Goal: Communication & Community: Answer question/provide support

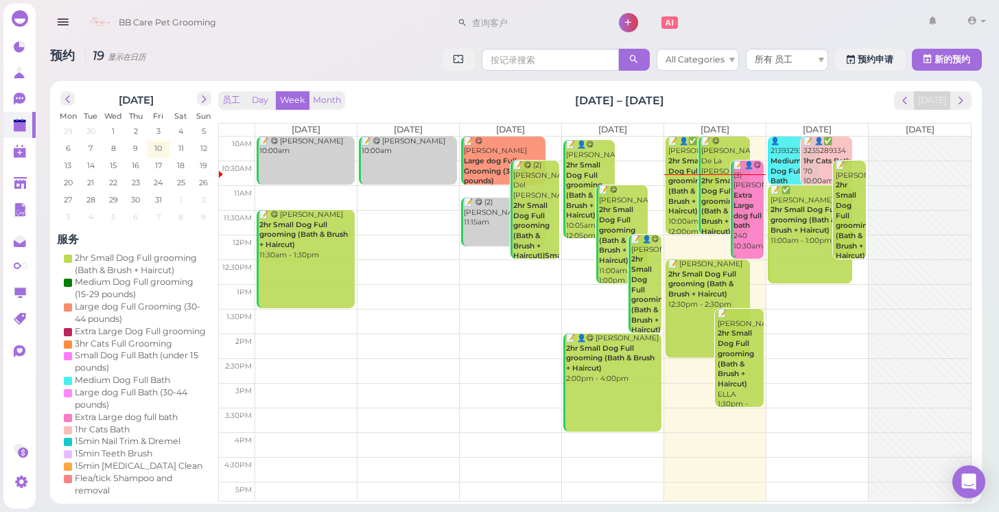
scroll to position [52, 0]
click at [15, 183] on polygon at bounding box center [20, 183] width 13 height 12
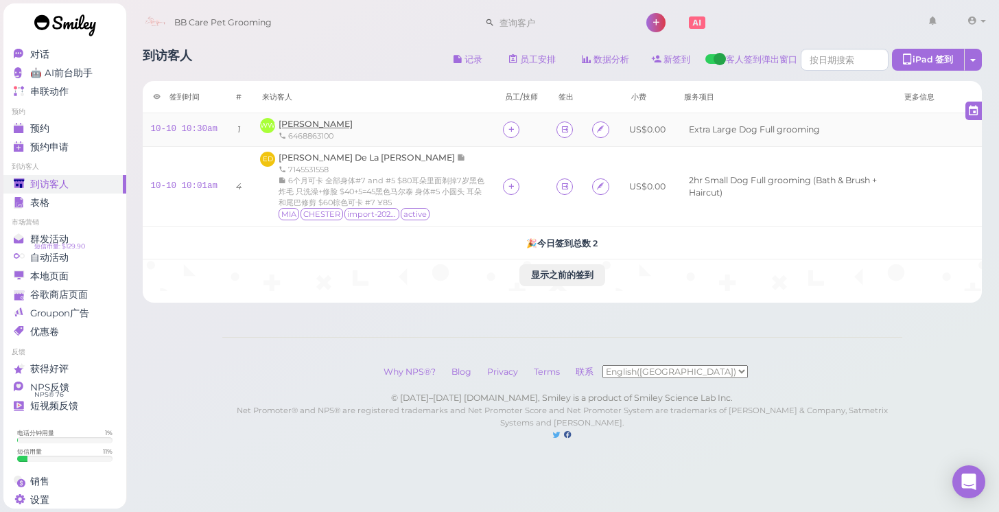
click at [307, 125] on span "[PERSON_NAME]" at bounding box center [315, 124] width 74 height 10
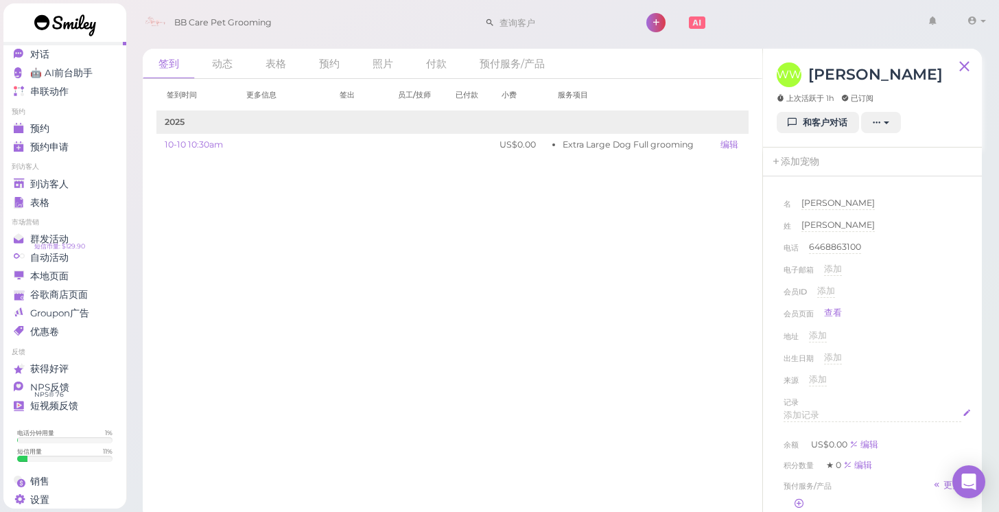
click at [807, 412] on span "添加记录" at bounding box center [801, 415] width 36 height 10
click at [925, 362] on div "出生日期 添加" at bounding box center [872, 362] width 178 height 22
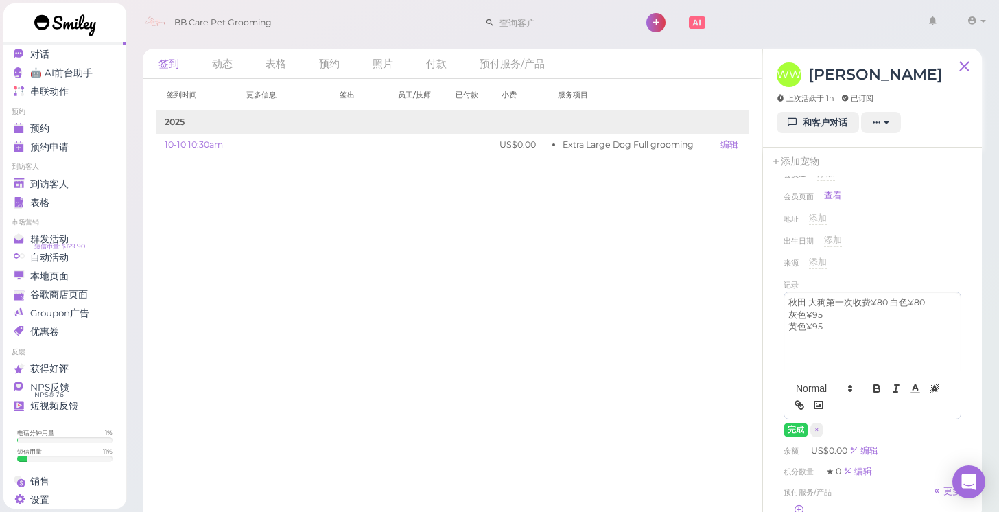
scroll to position [119, 0]
click at [791, 428] on button "完成" at bounding box center [795, 427] width 25 height 14
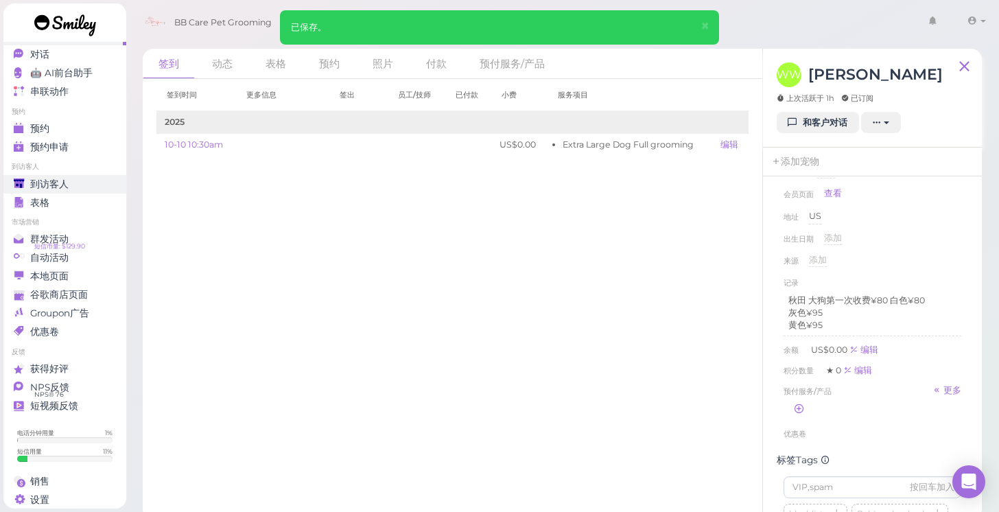
click at [51, 180] on span "到访客人" at bounding box center [49, 184] width 38 height 12
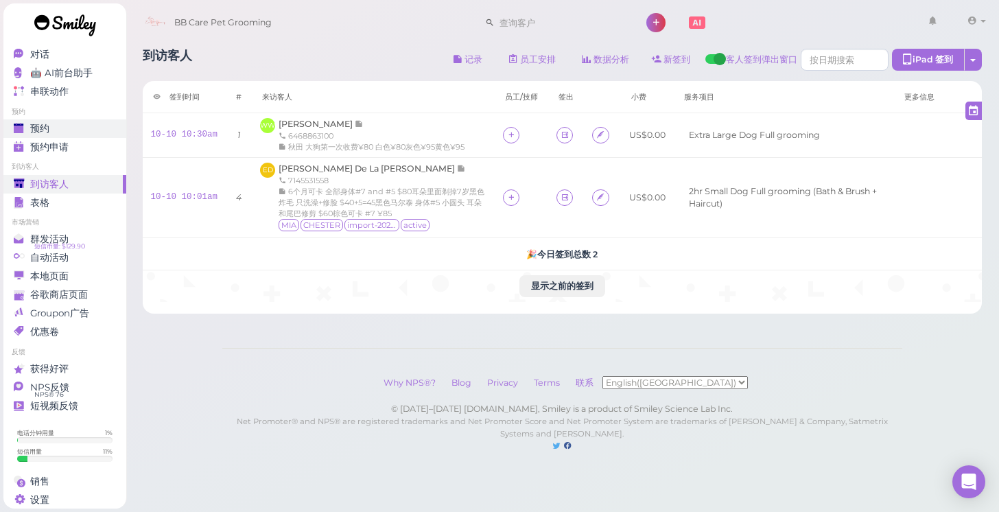
click at [48, 123] on span "预约" at bounding box center [39, 129] width 19 height 12
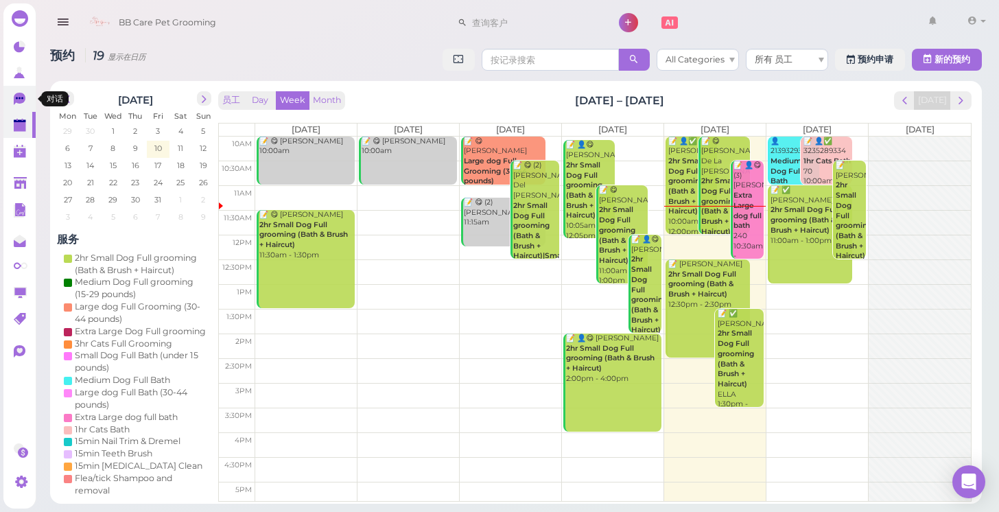
click at [24, 100] on icon at bounding box center [20, 99] width 12 height 12
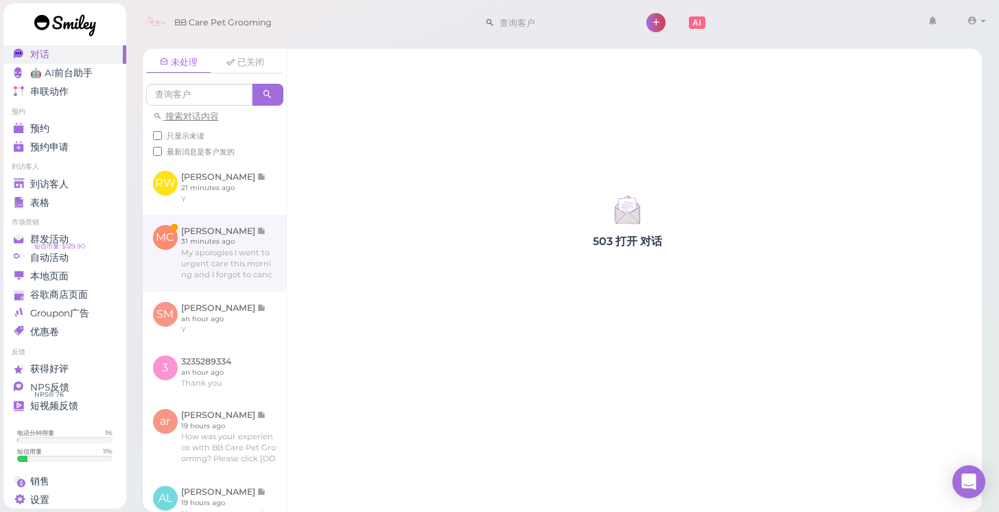
click at [238, 261] on link at bounding box center [214, 253] width 143 height 77
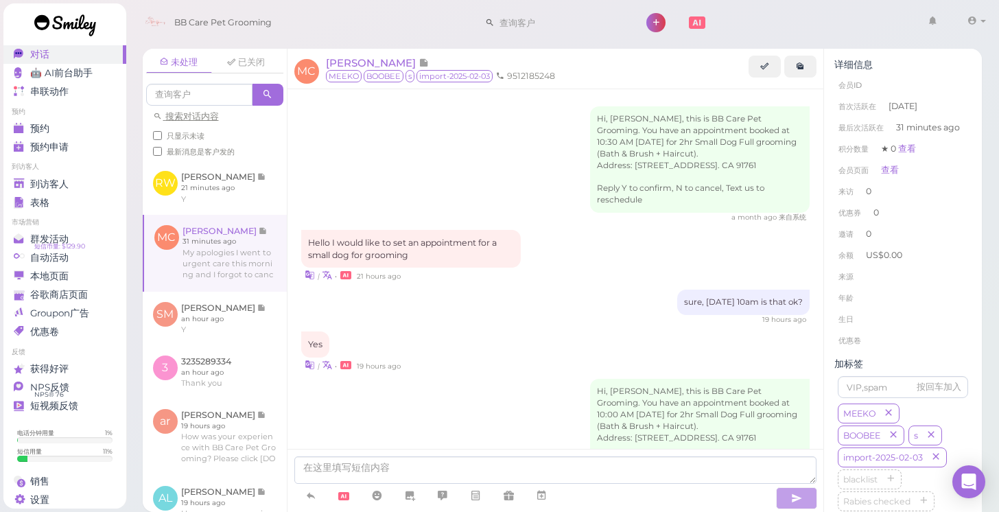
scroll to position [276, 0]
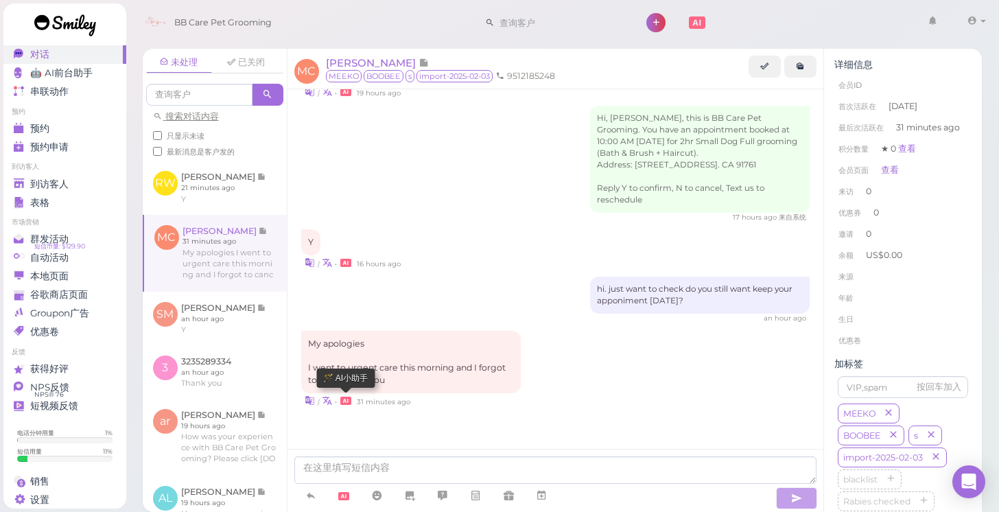
click at [347, 401] on icon at bounding box center [345, 400] width 11 height 8
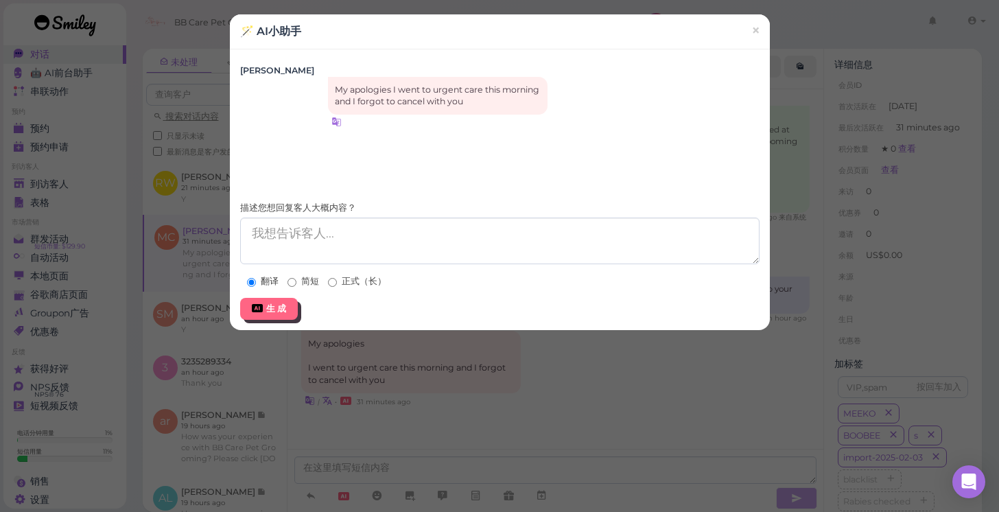
click at [296, 281] on label "简短" at bounding box center [303, 281] width 32 height 12
click at [296, 281] on input "简短" at bounding box center [291, 282] width 9 height 9
radio input "true"
click at [281, 298] on button "生 成" at bounding box center [269, 309] width 58 height 22
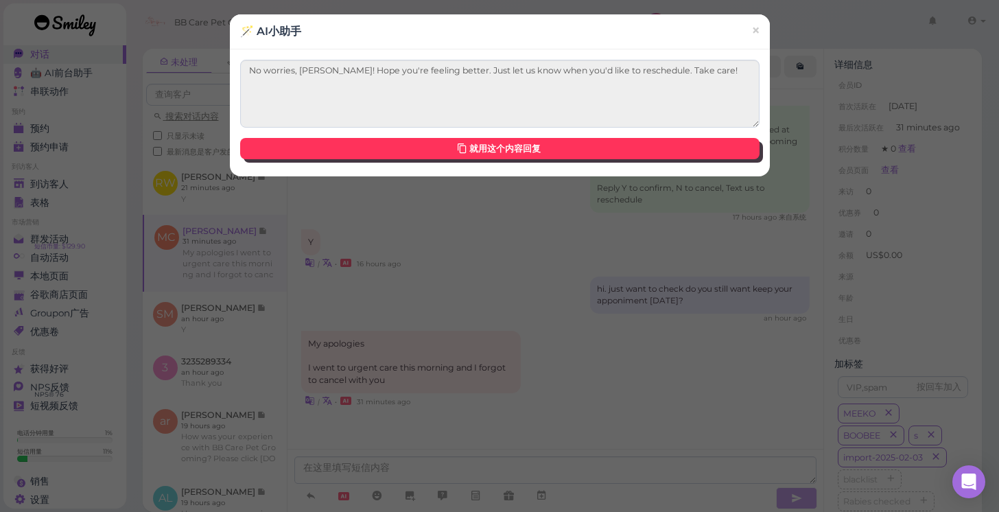
click at [471, 146] on link "就用这个内容回复" at bounding box center [499, 149] width 519 height 22
type textarea "No worries, Michelle! Hope you're feeling better. Just let us know when you'd l…"
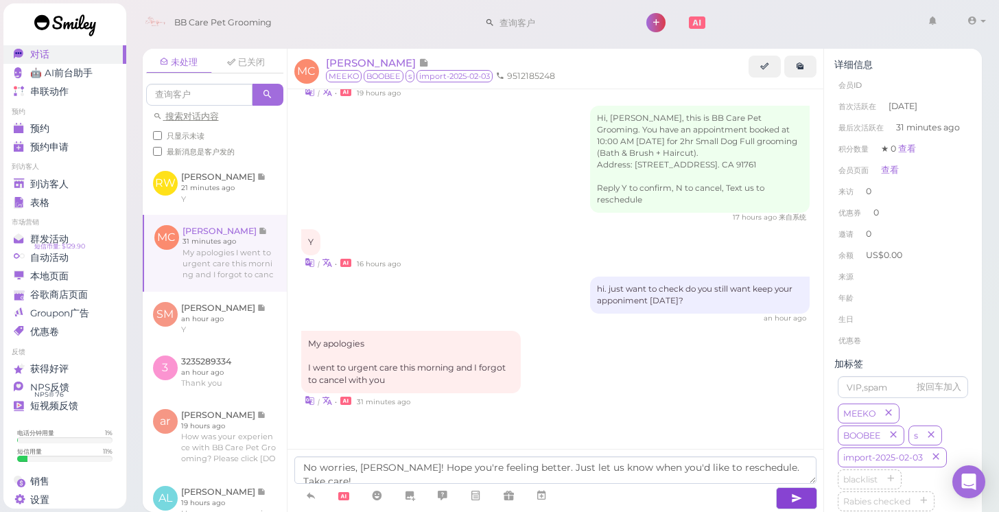
click at [793, 491] on icon "button" at bounding box center [796, 498] width 11 height 14
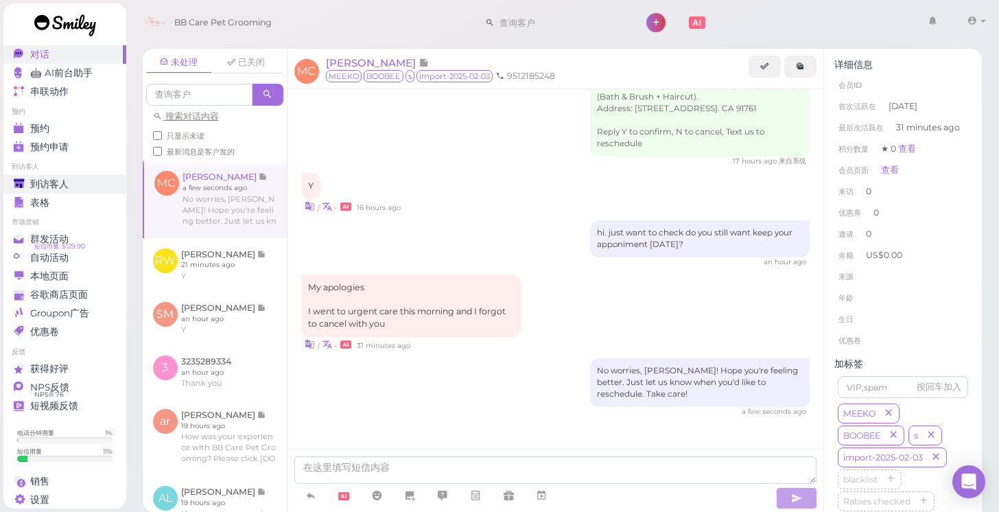
click at [93, 181] on div "到访客人" at bounding box center [63, 184] width 99 height 12
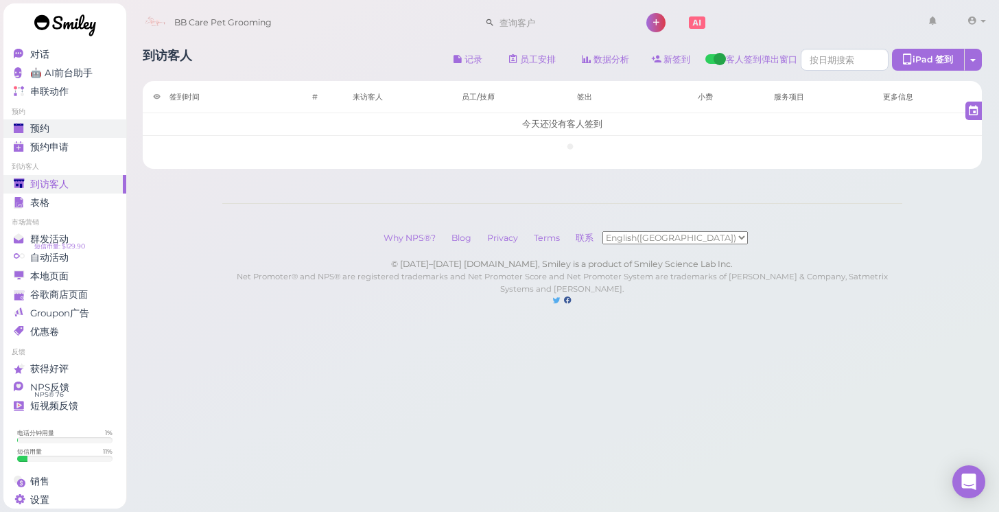
click at [84, 126] on div "预约" at bounding box center [63, 129] width 99 height 12
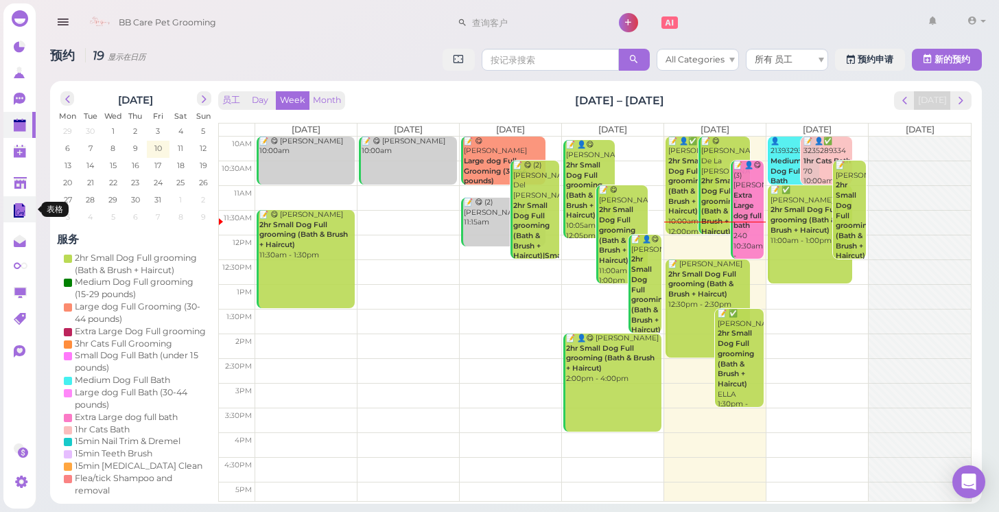
click at [14, 205] on polygon at bounding box center [19, 210] width 10 height 13
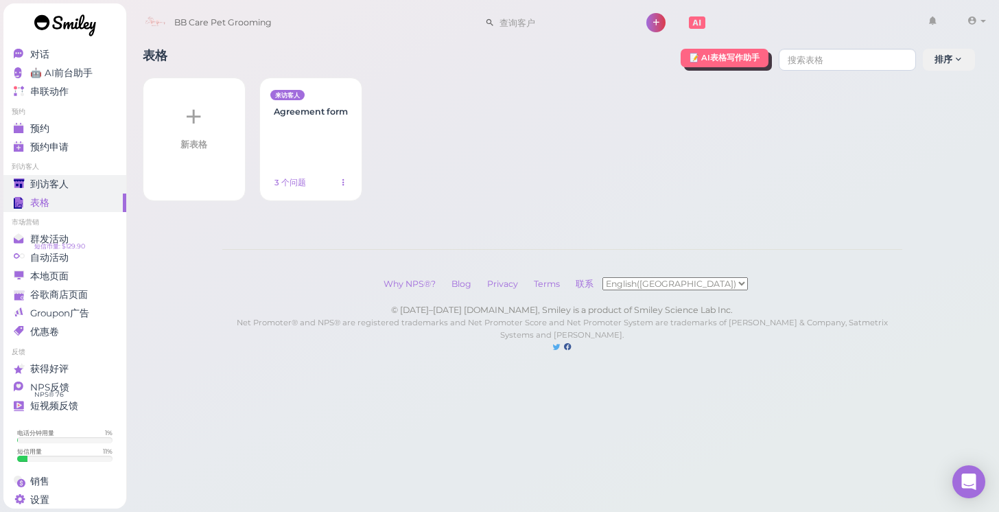
click at [70, 182] on div "到访客人" at bounding box center [63, 184] width 99 height 12
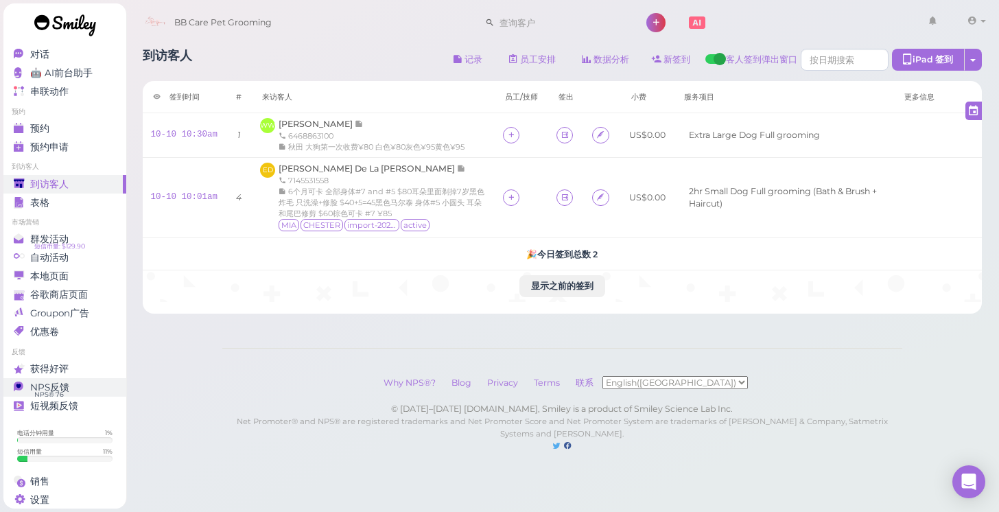
click at [102, 386] on div "NPS反馈" at bounding box center [63, 387] width 99 height 12
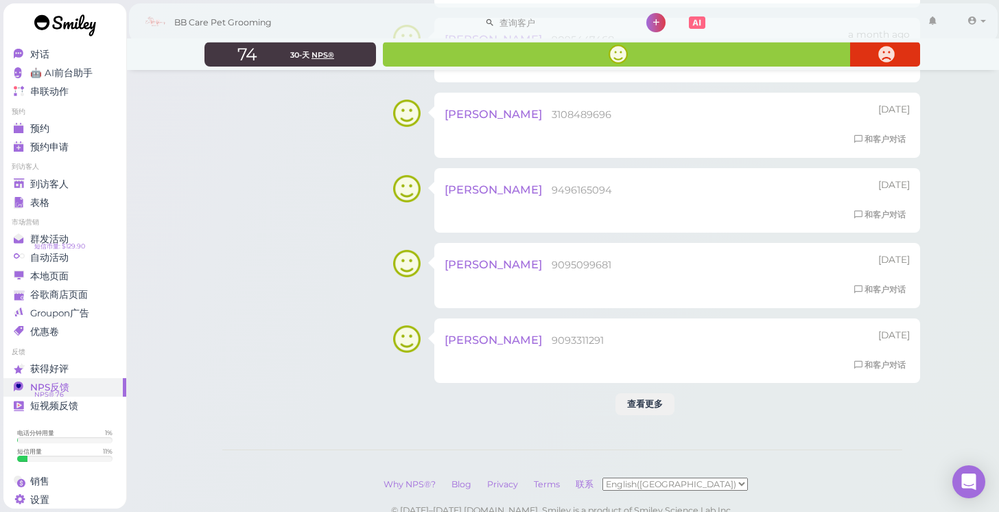
scroll to position [2161, 0]
click at [636, 395] on div "查看更多" at bounding box center [644, 406] width 59 height 22
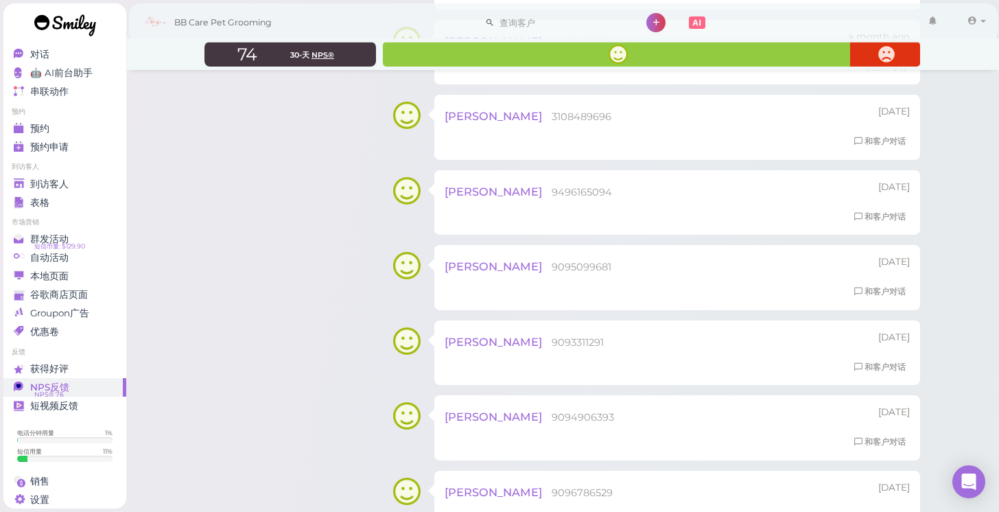
scroll to position [2255, 0]
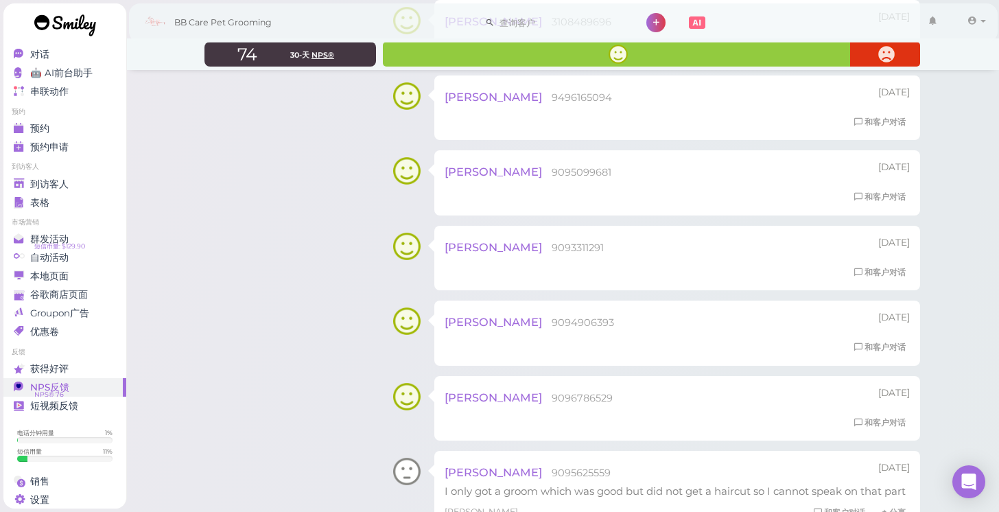
click at [327, 52] on span "NPS®" at bounding box center [322, 55] width 23 height 10
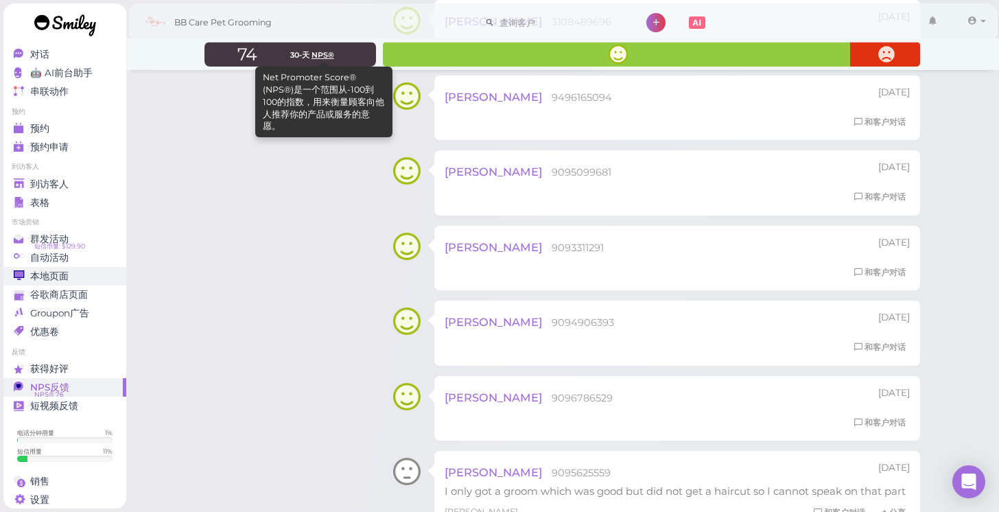
click at [105, 271] on div "本地页面" at bounding box center [63, 276] width 99 height 12
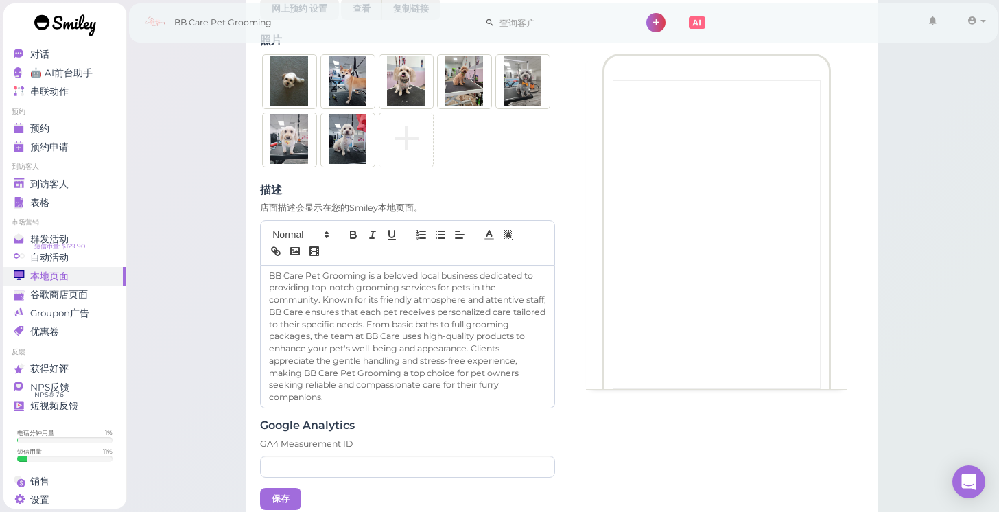
scroll to position [619, 0]
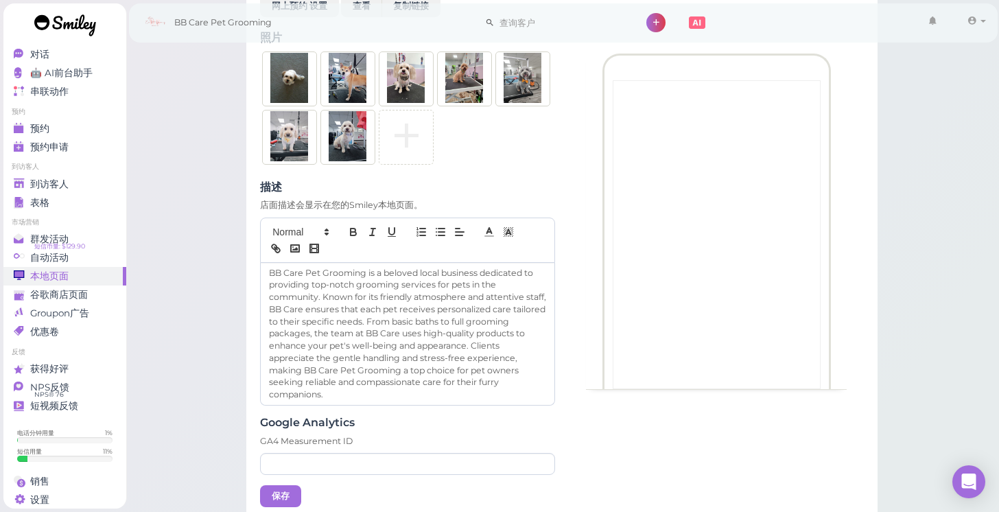
click at [193, 455] on div "本地页面 本地页面浏览量 最近3个月 40 25 14 24 33 30 31 43 17 10 Aug 04 Aug 11 Aug 18 Aug 25 Se…" at bounding box center [563, 71] width 874 height 1381
click at [88, 184] on div "到访客人" at bounding box center [63, 184] width 99 height 12
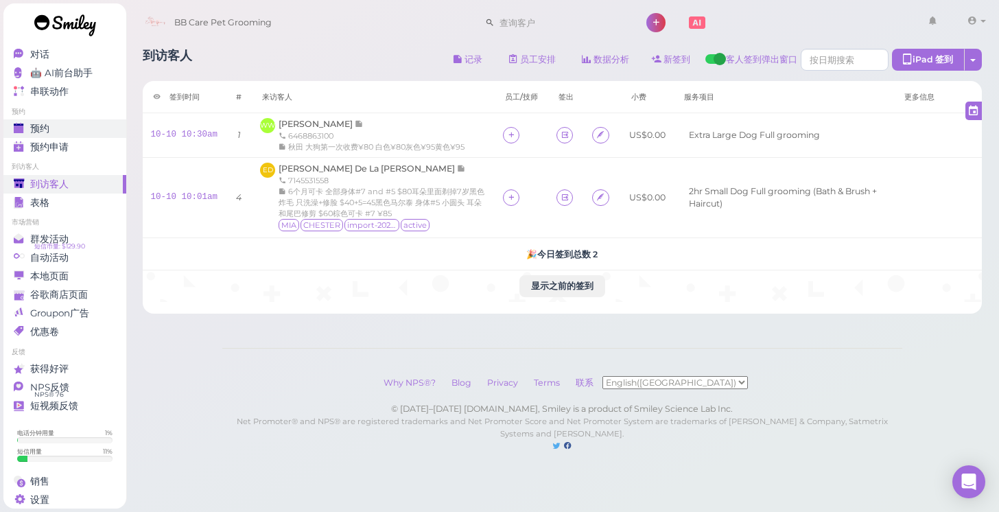
click at [80, 132] on div "预约" at bounding box center [63, 129] width 99 height 12
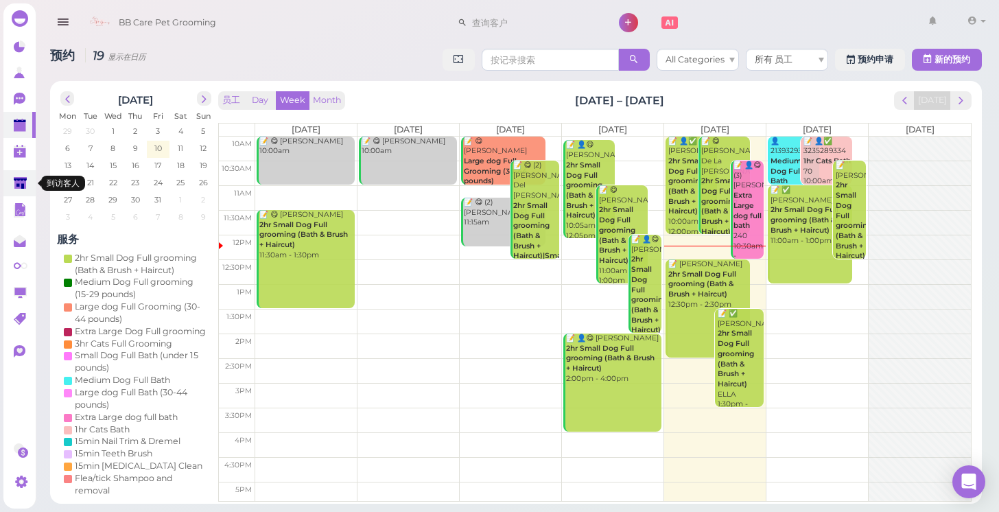
click at [16, 180] on polygon at bounding box center [20, 183] width 13 height 12
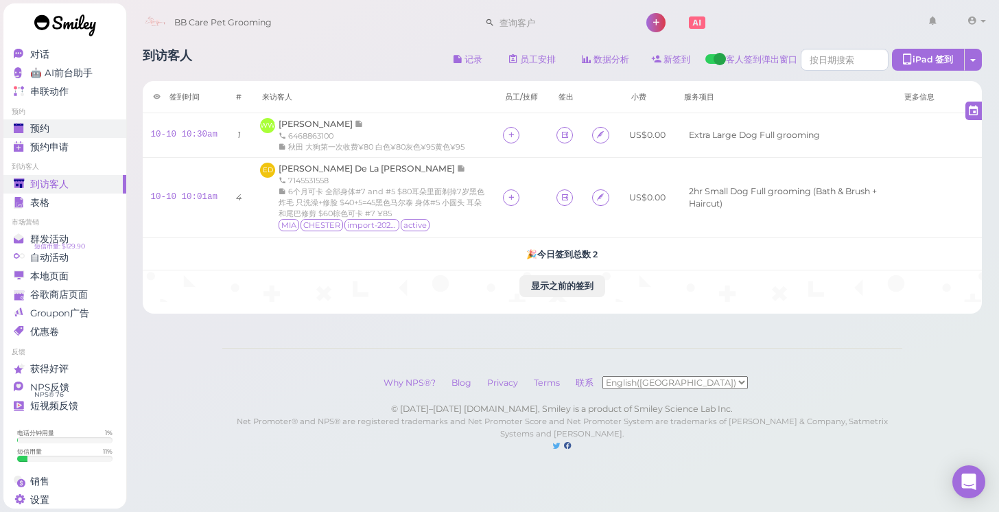
click at [36, 129] on span "预约" at bounding box center [39, 129] width 19 height 12
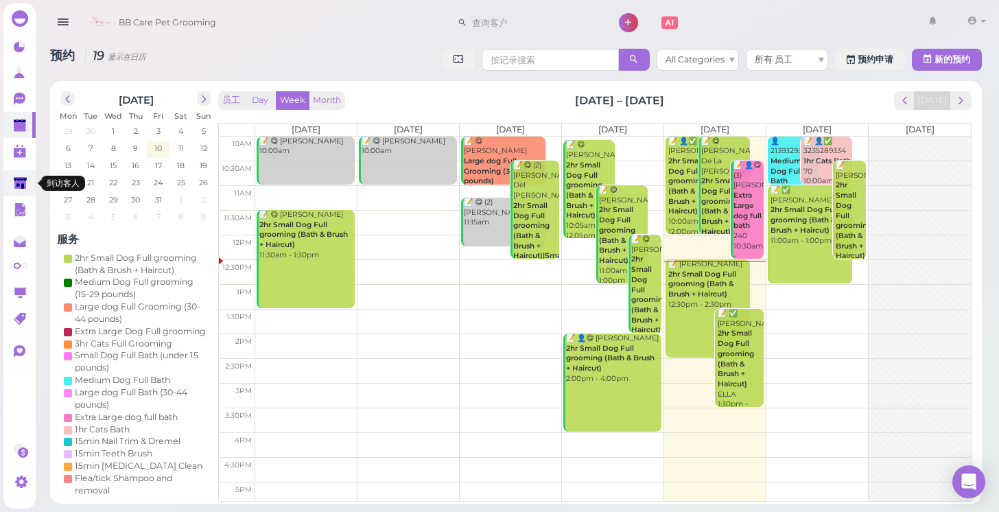
click at [18, 181] on polygon at bounding box center [20, 183] width 13 height 12
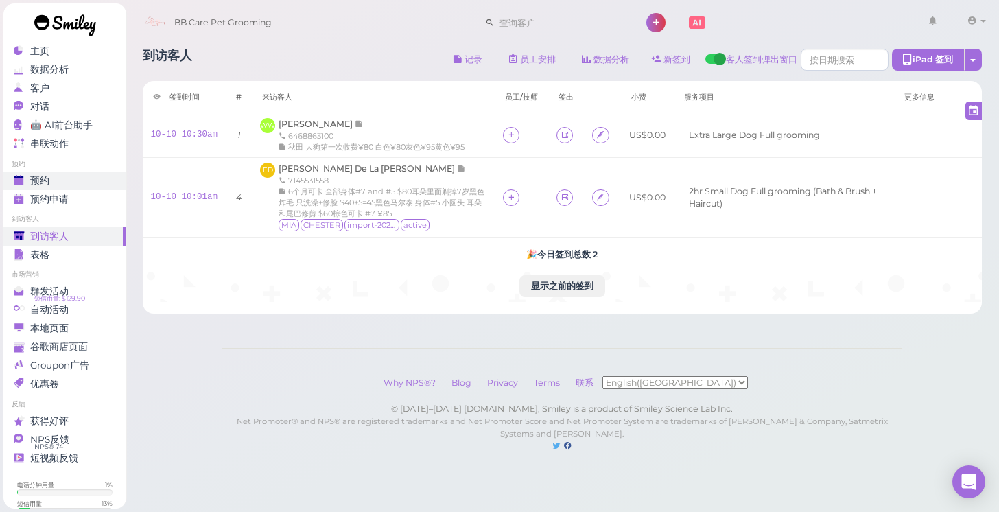
click at [60, 180] on div "预约" at bounding box center [63, 181] width 99 height 12
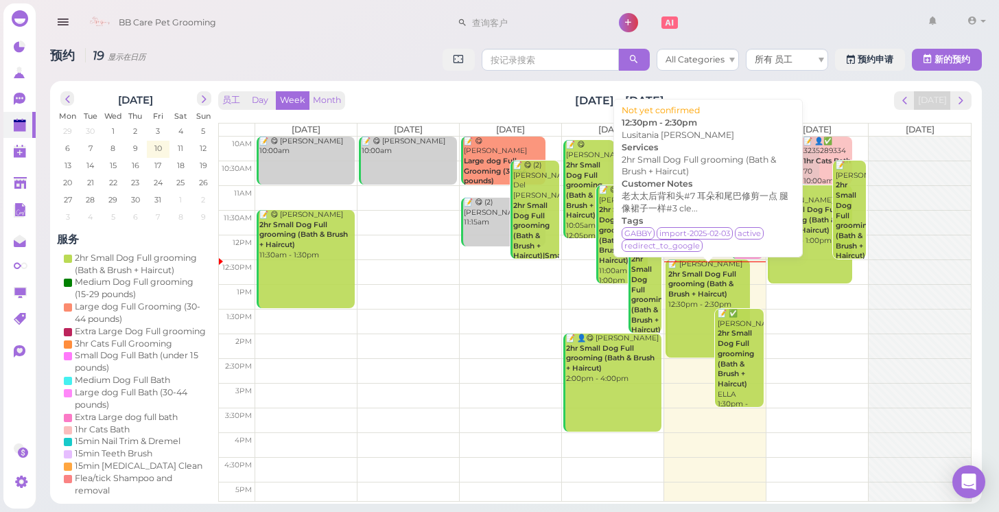
click at [693, 311] on link "📝 Lusitania [PERSON_NAME] 2hr Small Dog Full grooming (Bath & Brush + Haircut) …" at bounding box center [707, 308] width 84 height 98
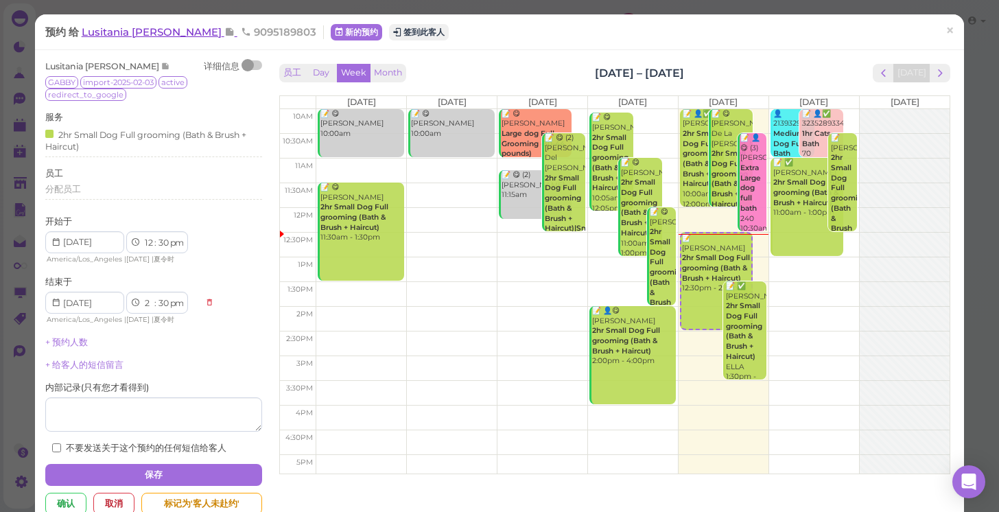
click at [155, 31] on span "Lusitania [PERSON_NAME]" at bounding box center [153, 31] width 143 height 13
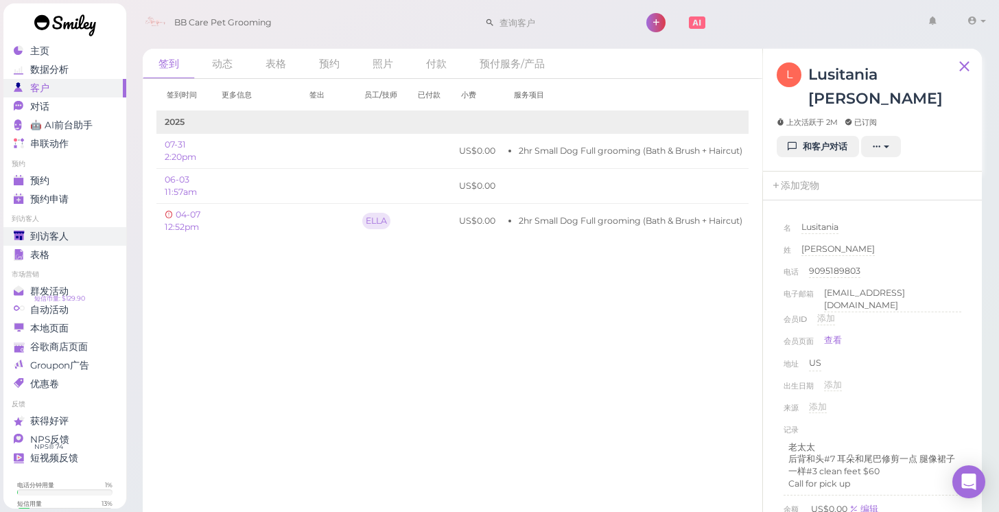
click at [42, 239] on span "到访客人" at bounding box center [49, 236] width 38 height 12
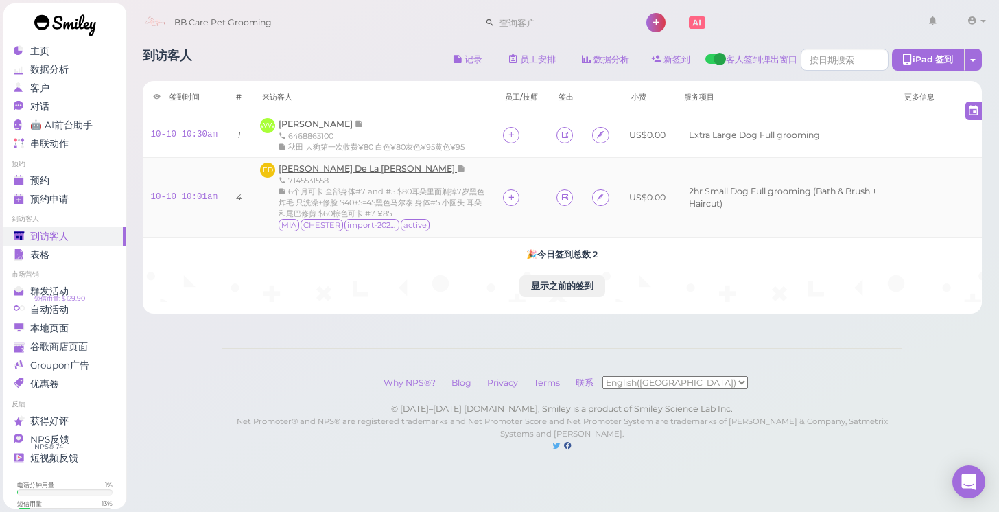
click at [298, 166] on span "[PERSON_NAME] De La [PERSON_NAME]" at bounding box center [367, 168] width 178 height 10
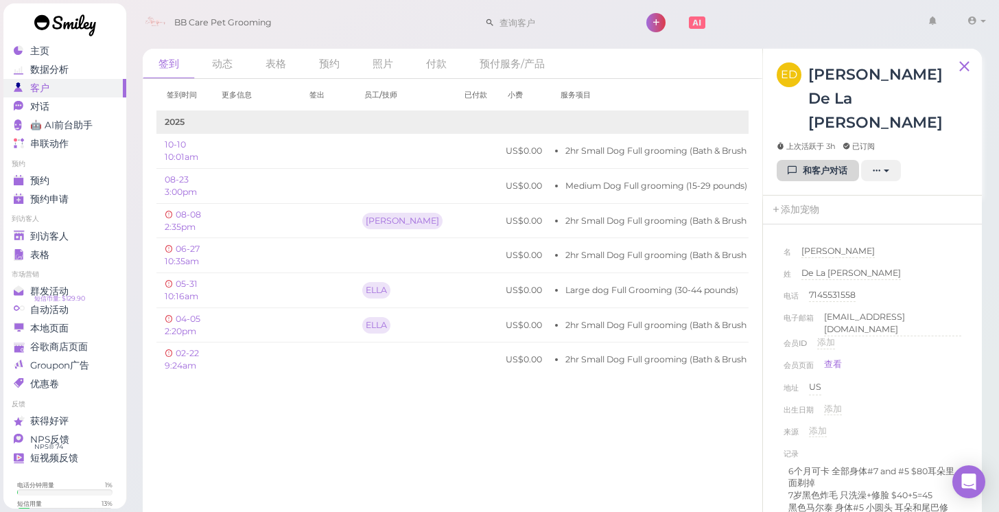
click at [803, 160] on link "和客户对话" at bounding box center [818, 171] width 82 height 22
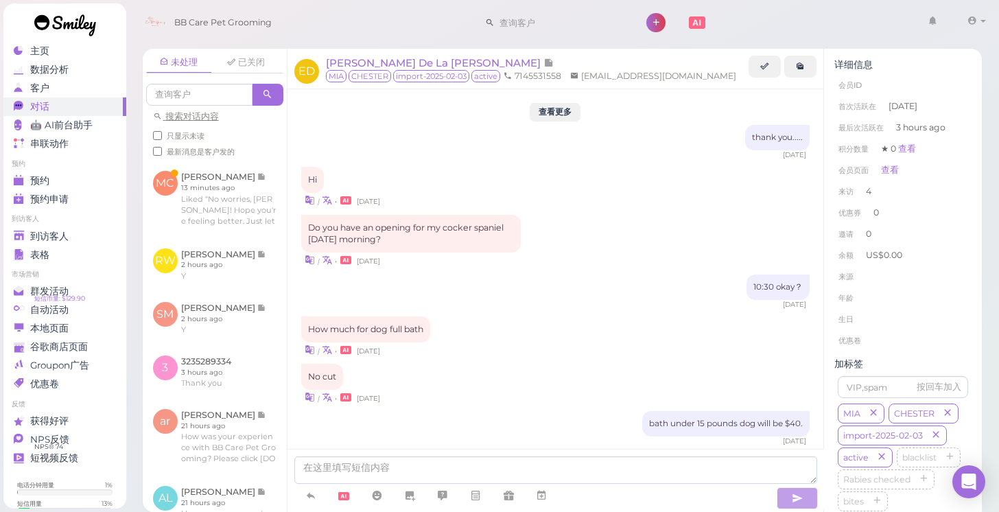
scroll to position [1588, 0]
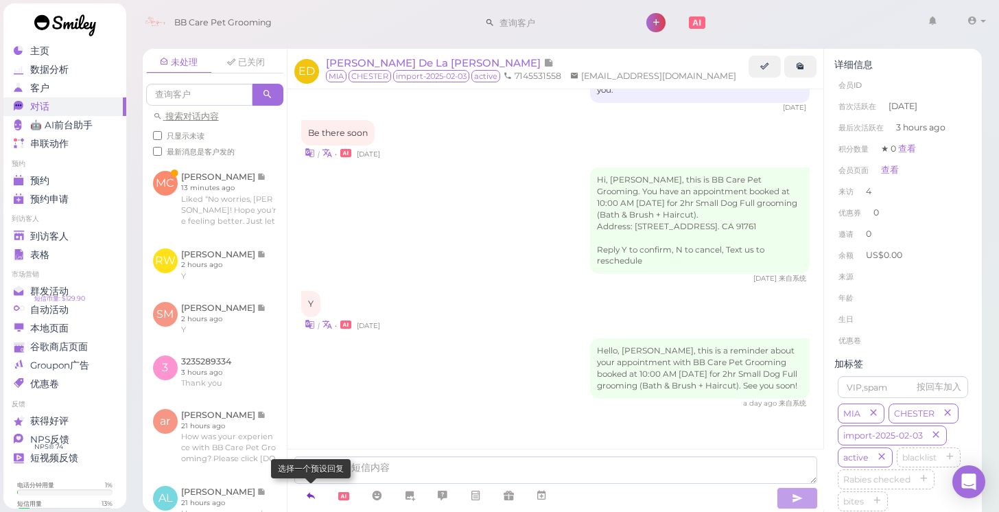
click at [314, 493] on icon at bounding box center [310, 495] width 11 height 14
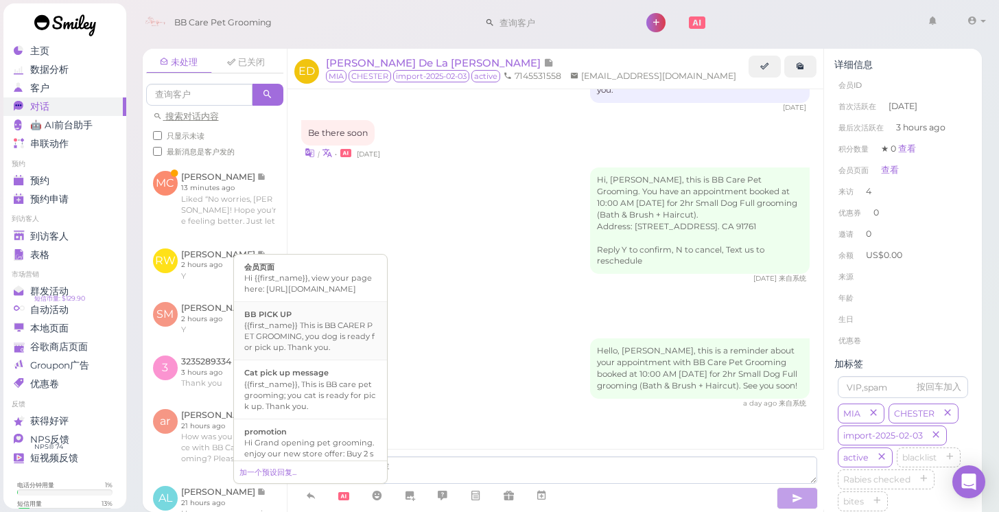
click at [324, 353] on div "{{first_name}} This is BB CARER PET GROOMING, you dog is ready for pick up. Tha…" at bounding box center [310, 336] width 132 height 33
type textarea "{{first_name}} This is BB CARER PET GROOMING, you dog is ready for pick up. Tha…"
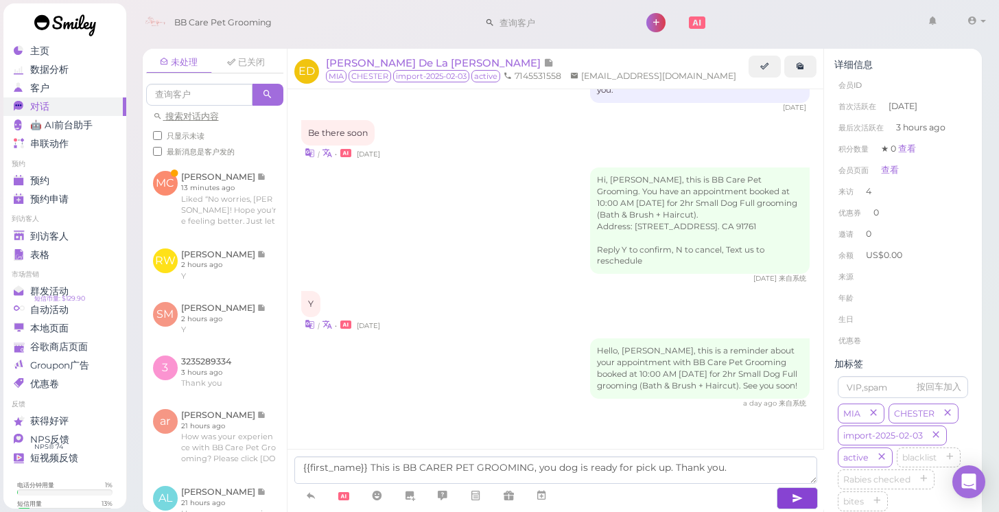
click at [790, 495] on button "button" at bounding box center [797, 498] width 41 height 22
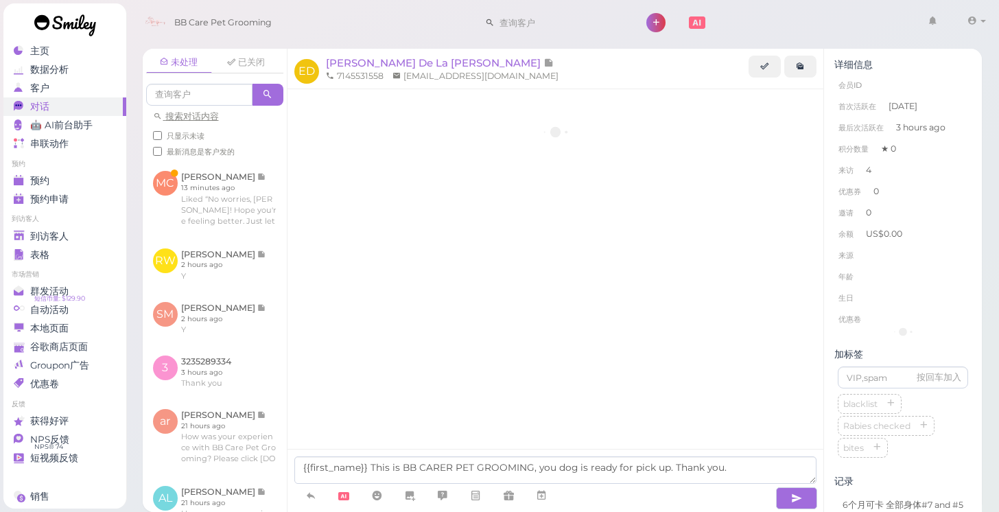
scroll to position [1588, 0]
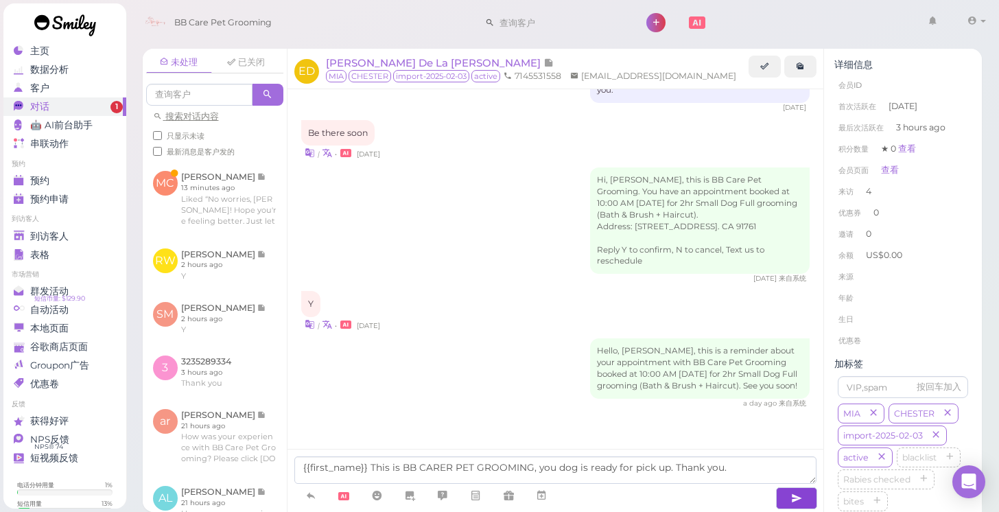
click at [792, 495] on icon "button" at bounding box center [796, 498] width 11 height 14
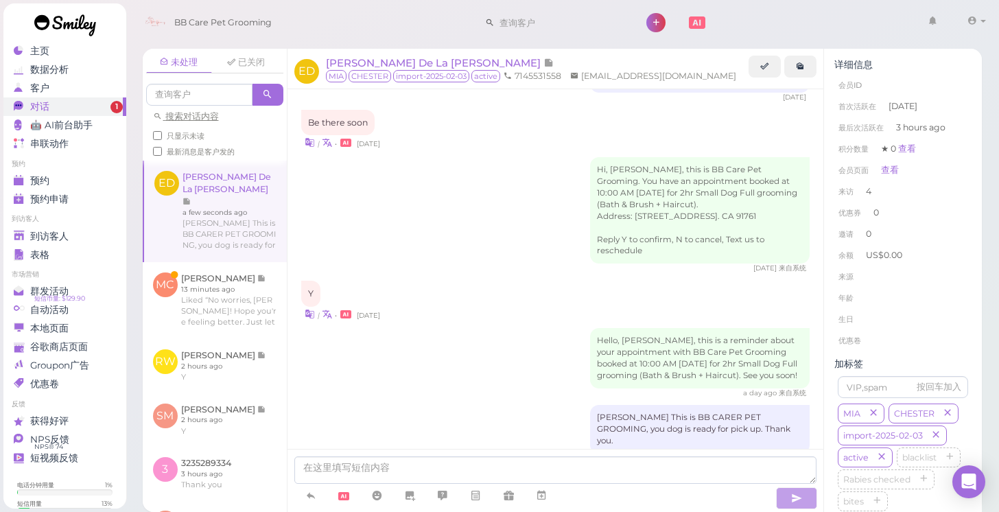
scroll to position [1631, 0]
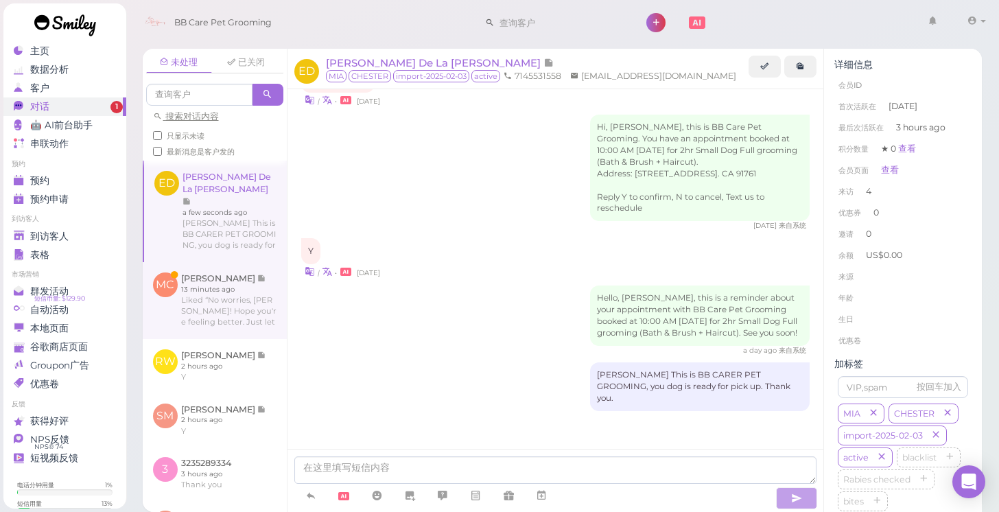
click at [235, 267] on link at bounding box center [215, 300] width 144 height 77
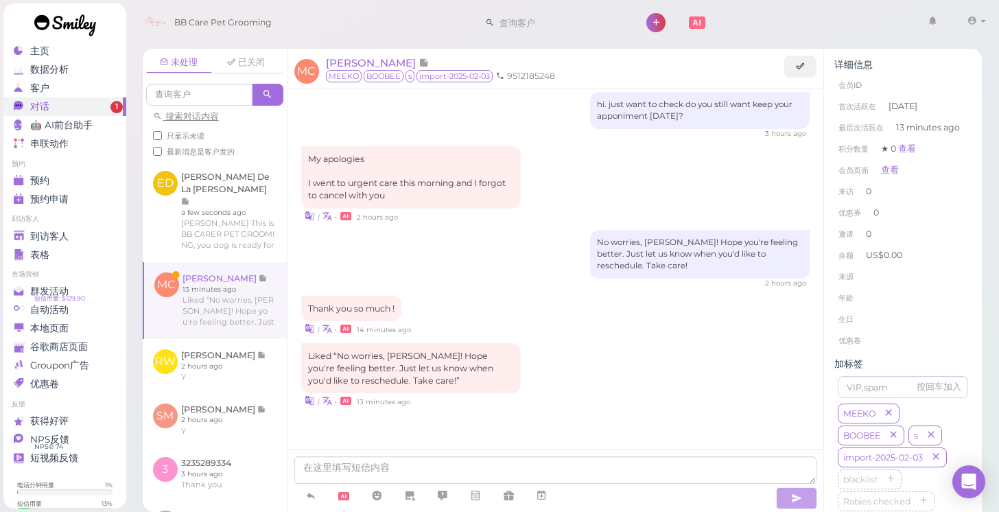
scroll to position [455, 0]
click at [72, 231] on div "到访客人" at bounding box center [63, 236] width 99 height 12
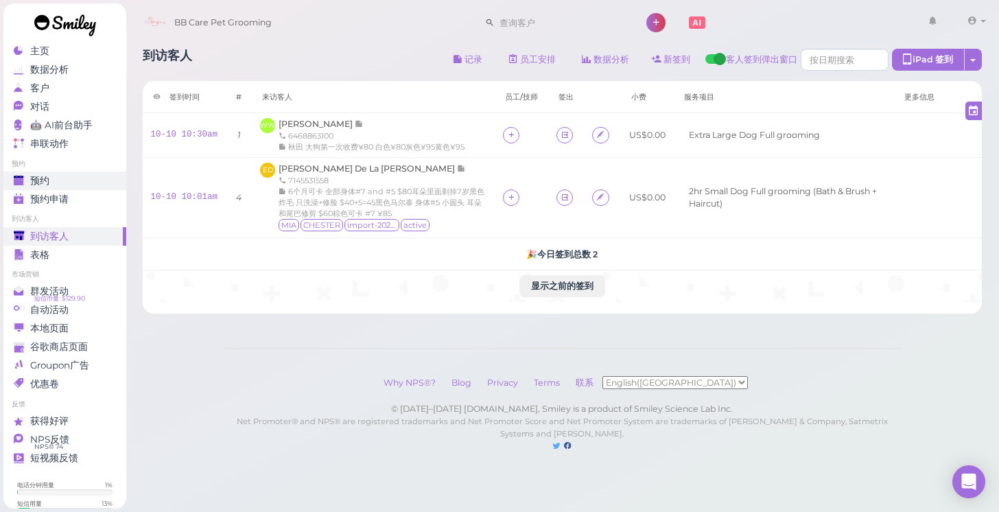
click at [58, 180] on div "预约" at bounding box center [63, 181] width 99 height 12
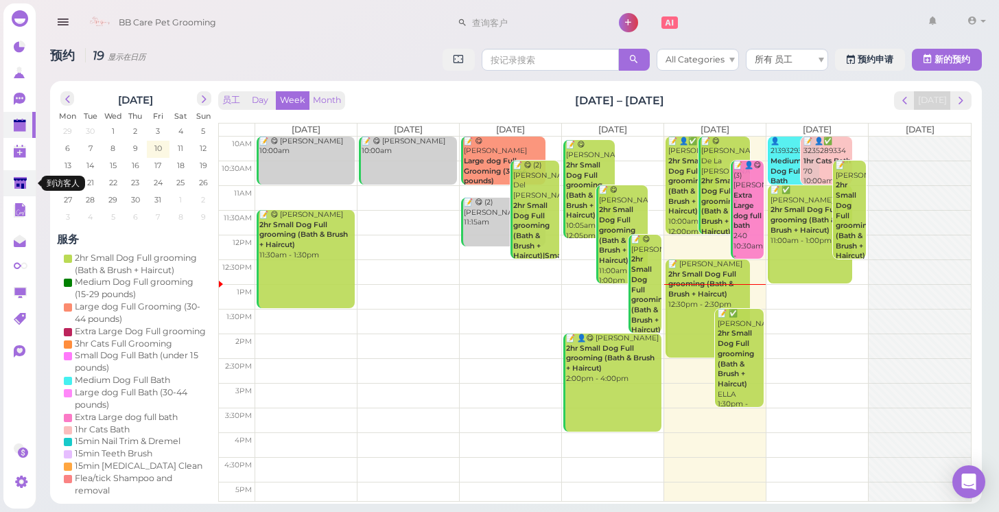
click at [23, 186] on icon at bounding box center [20, 183] width 13 height 10
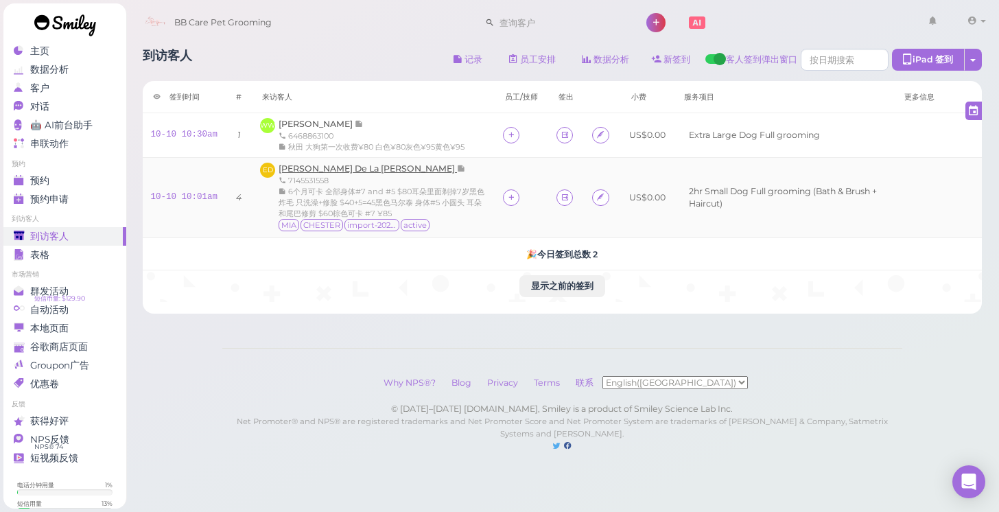
click at [296, 167] on span "[PERSON_NAME] De La [PERSON_NAME]" at bounding box center [367, 168] width 178 height 10
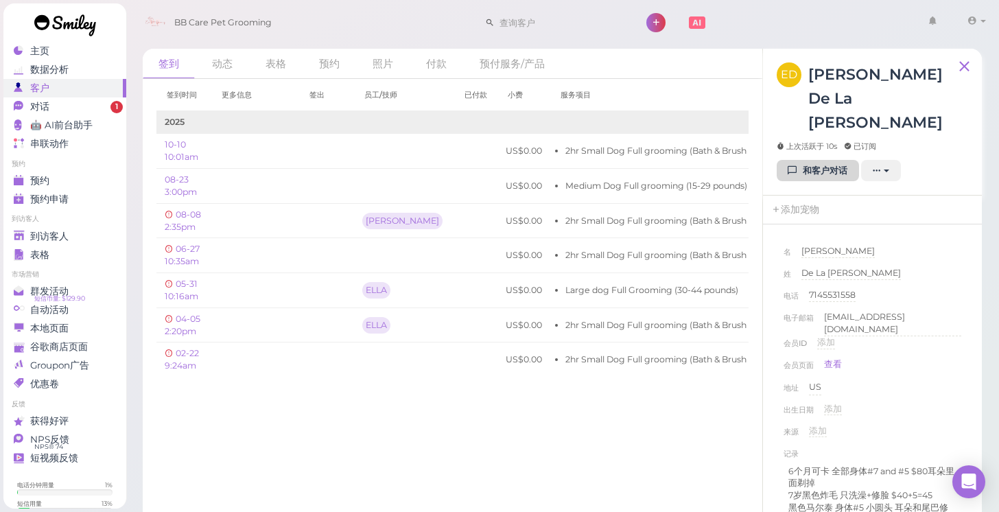
click at [811, 160] on link "和客户对话" at bounding box center [818, 171] width 82 height 22
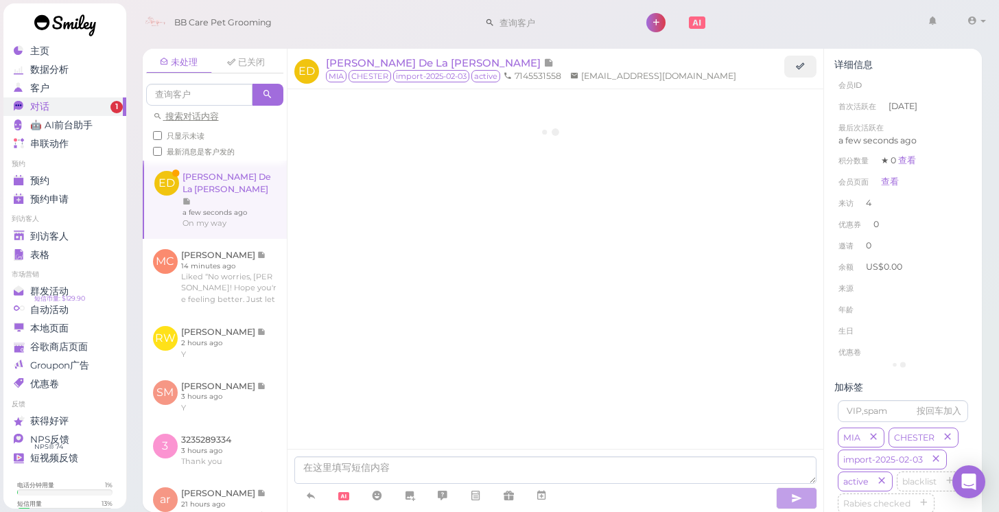
scroll to position [1599, 0]
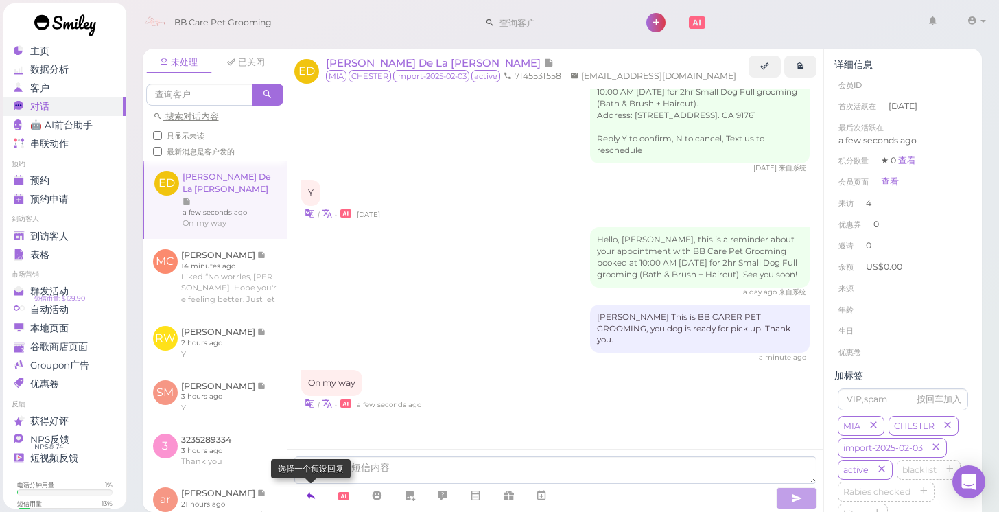
click at [315, 498] on icon at bounding box center [310, 495] width 11 height 14
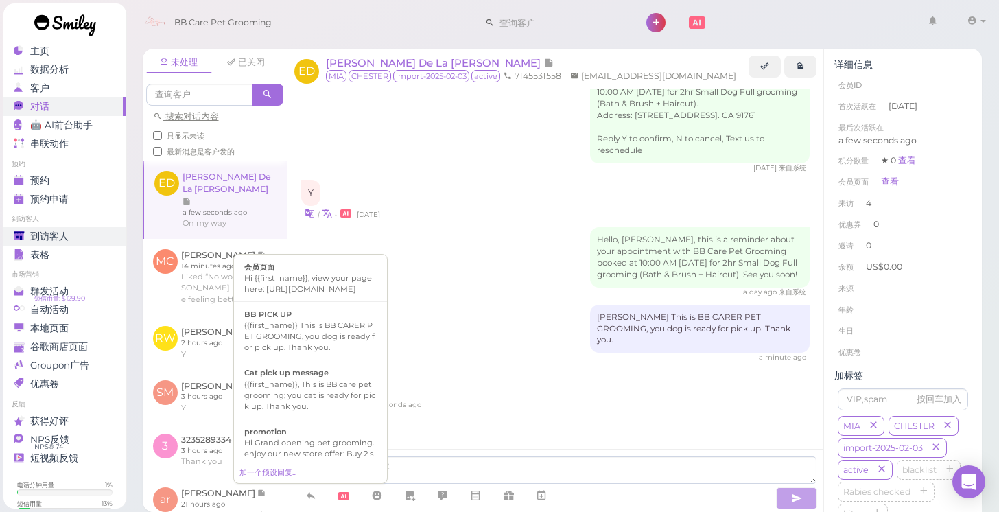
click at [51, 233] on span "到访客人" at bounding box center [49, 236] width 38 height 12
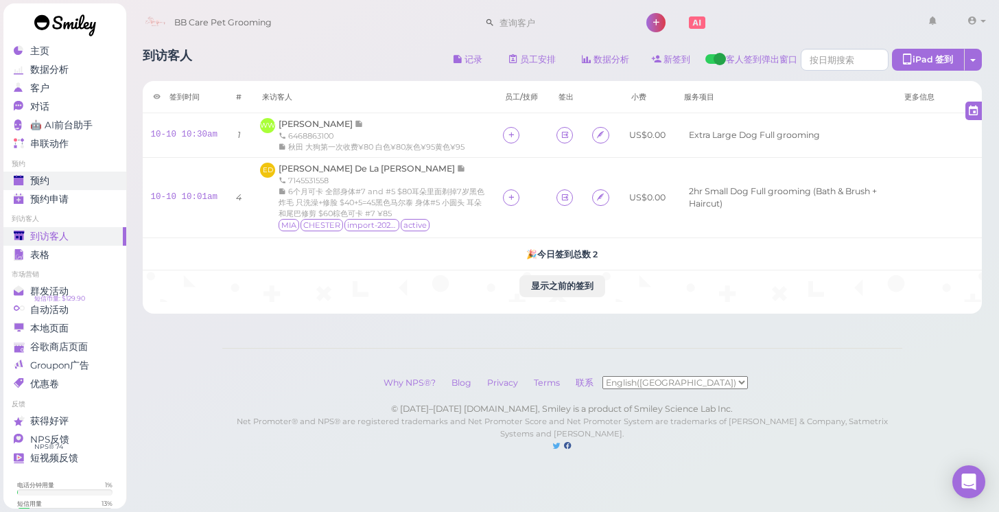
click at [45, 176] on span "预约" at bounding box center [39, 181] width 19 height 12
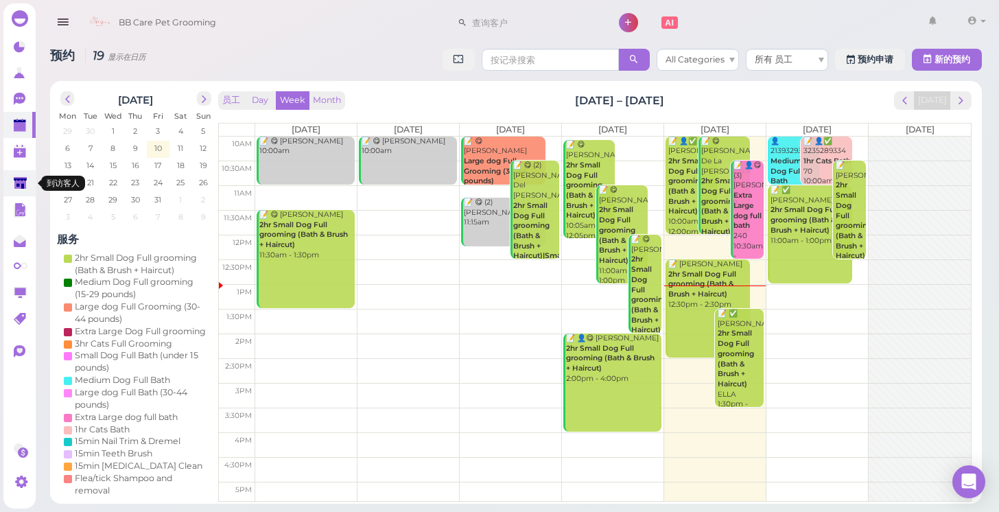
click at [14, 182] on polygon at bounding box center [20, 183] width 13 height 12
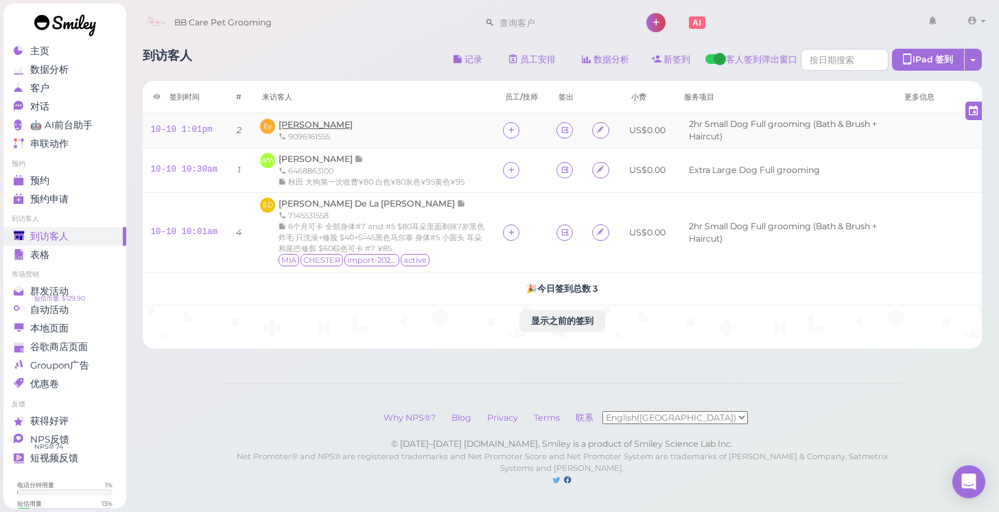
click at [296, 126] on span "Ella yu" at bounding box center [315, 124] width 74 height 10
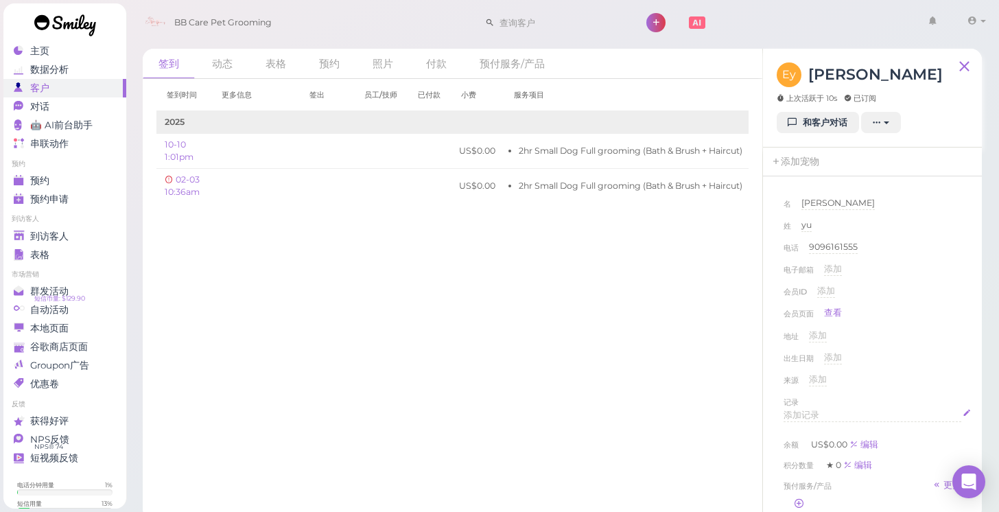
click at [792, 414] on span "添加记录" at bounding box center [801, 415] width 36 height 10
click at [956, 366] on div "出生日期 添加" at bounding box center [872, 362] width 178 height 22
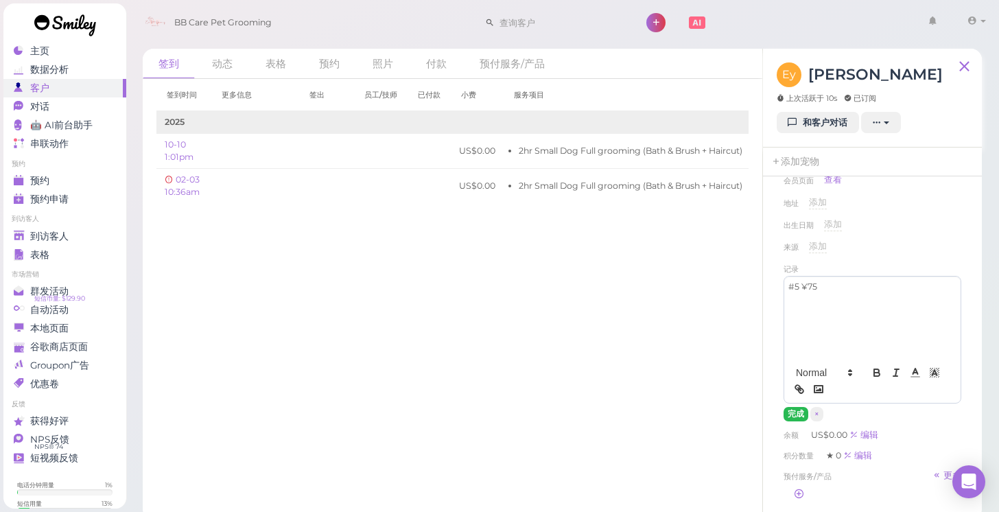
click at [794, 413] on button "完成" at bounding box center [795, 414] width 25 height 14
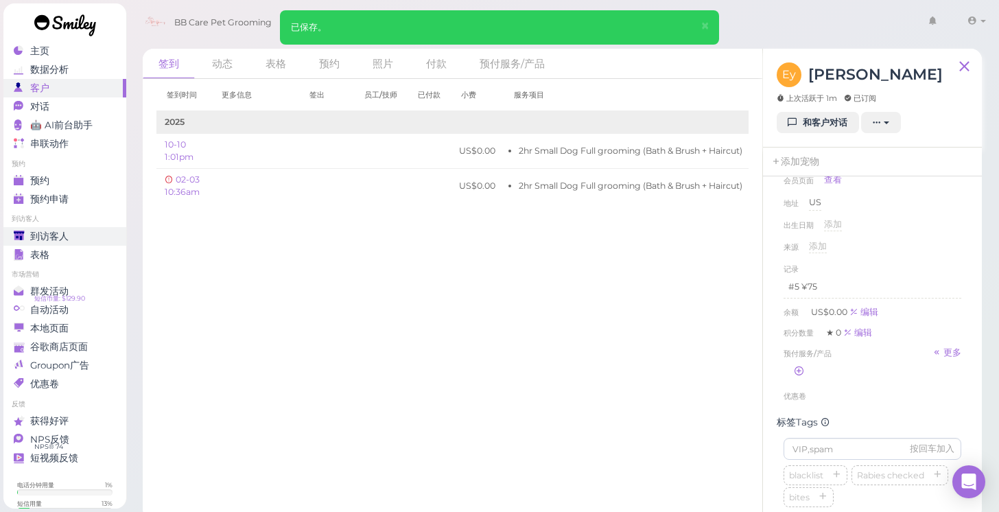
click at [42, 239] on span "到访客人" at bounding box center [49, 236] width 38 height 12
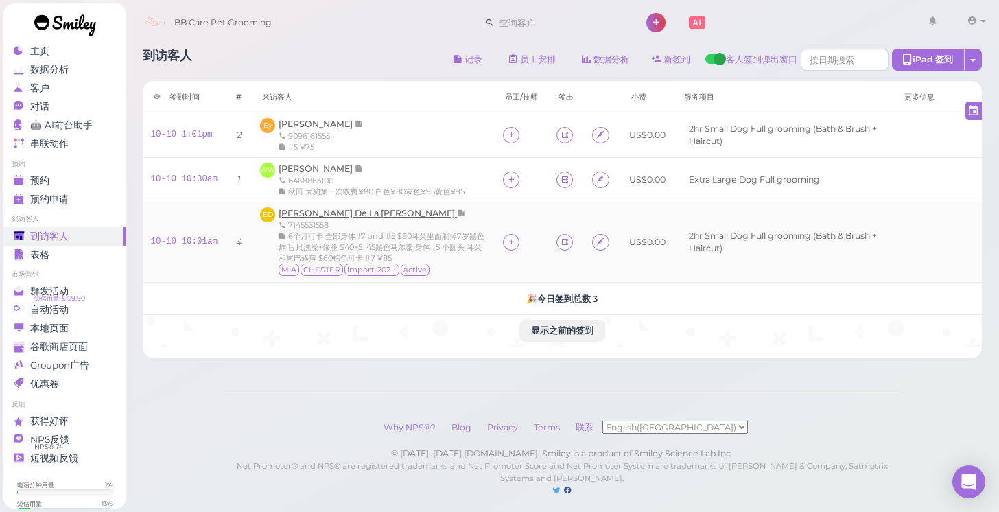
click at [305, 209] on span "[PERSON_NAME] De La [PERSON_NAME]" at bounding box center [367, 213] width 178 height 10
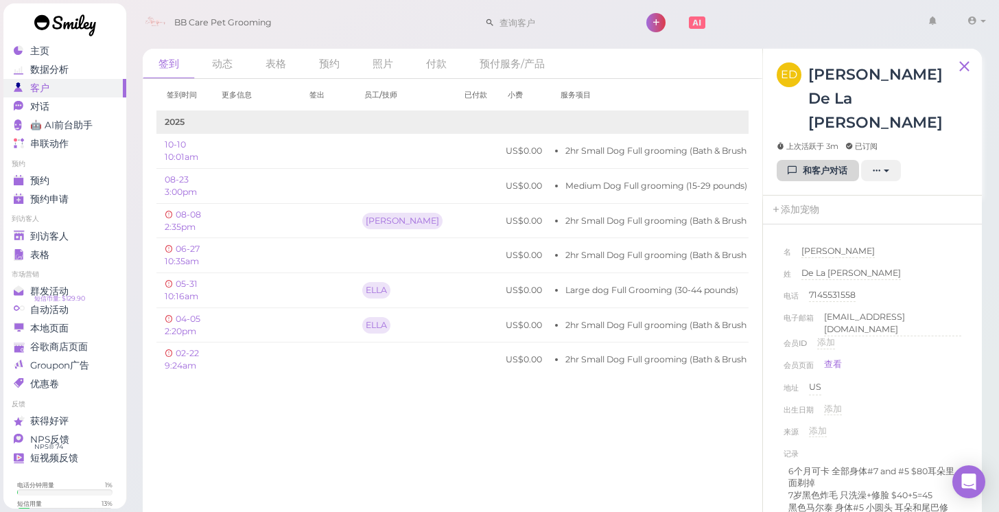
click at [818, 160] on link "和客户对话" at bounding box center [818, 171] width 82 height 22
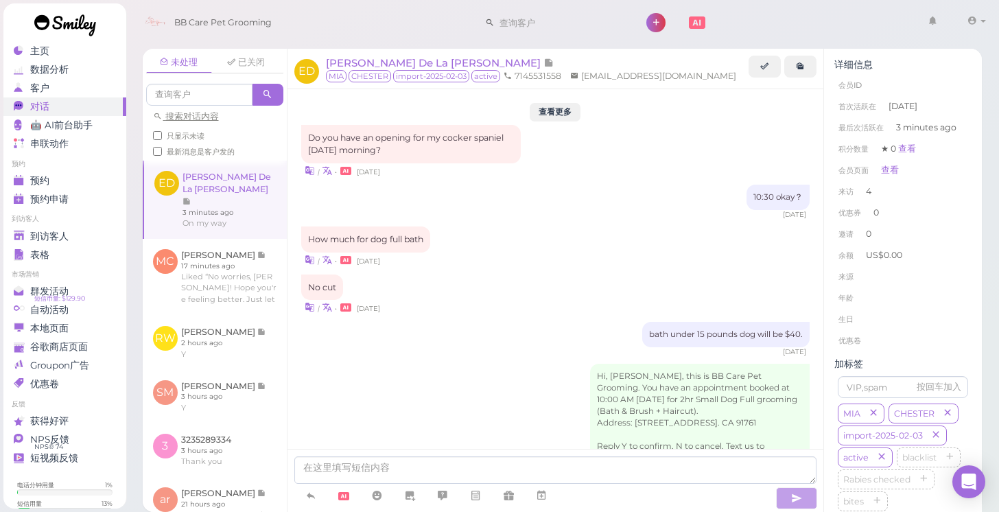
scroll to position [1599, 0]
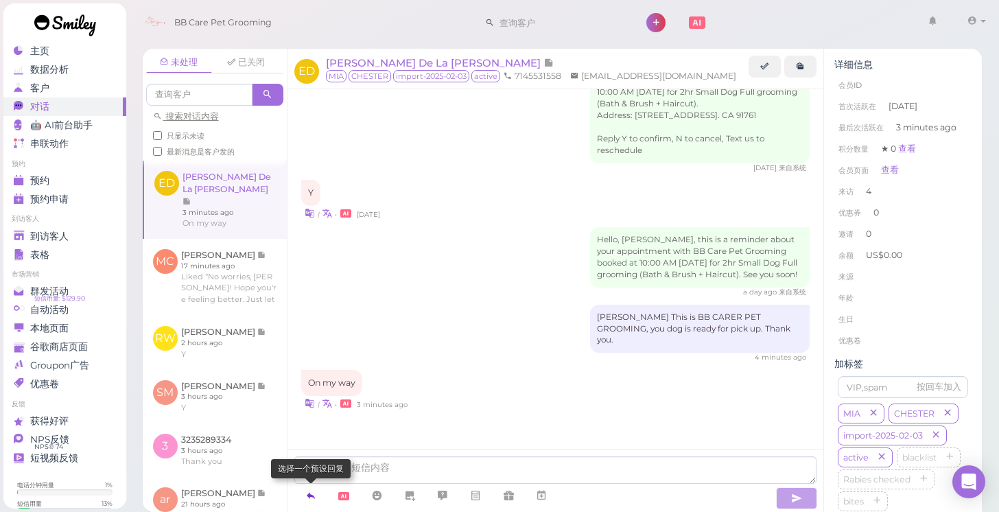
click at [312, 498] on icon at bounding box center [310, 495] width 11 height 14
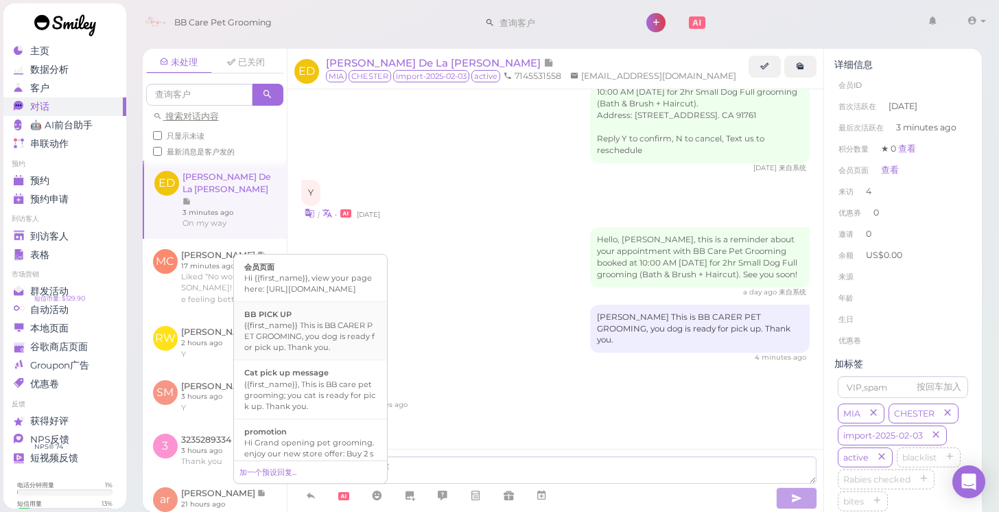
click at [296, 337] on div "{{first_name}} This is BB CARER PET GROOMING, you dog is ready for pick up. Tha…" at bounding box center [310, 336] width 132 height 33
type textarea "{{first_name}} This is BB CARER PET GROOMING, you dog is ready for pick up. Tha…"
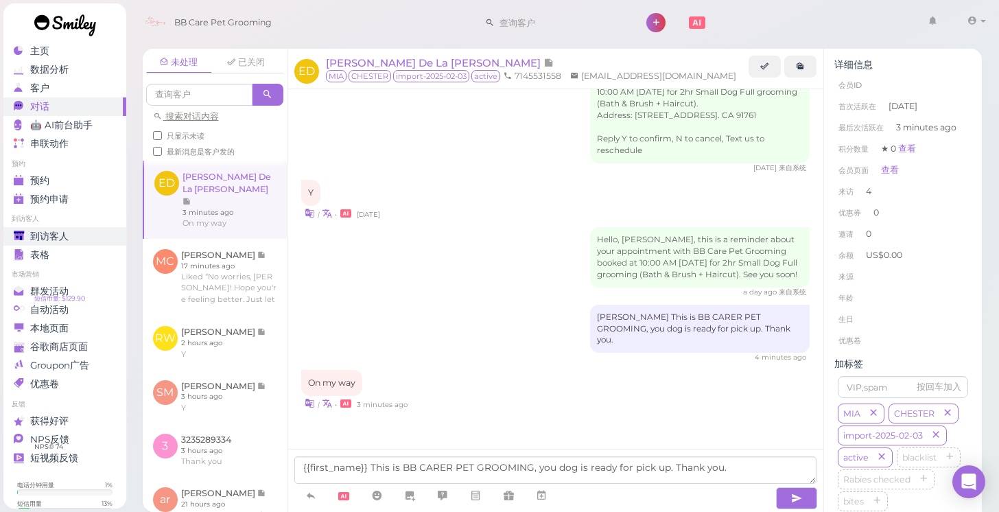
click at [49, 237] on span "到访客人" at bounding box center [49, 236] width 38 height 12
